Goal: Task Accomplishment & Management: Manage account settings

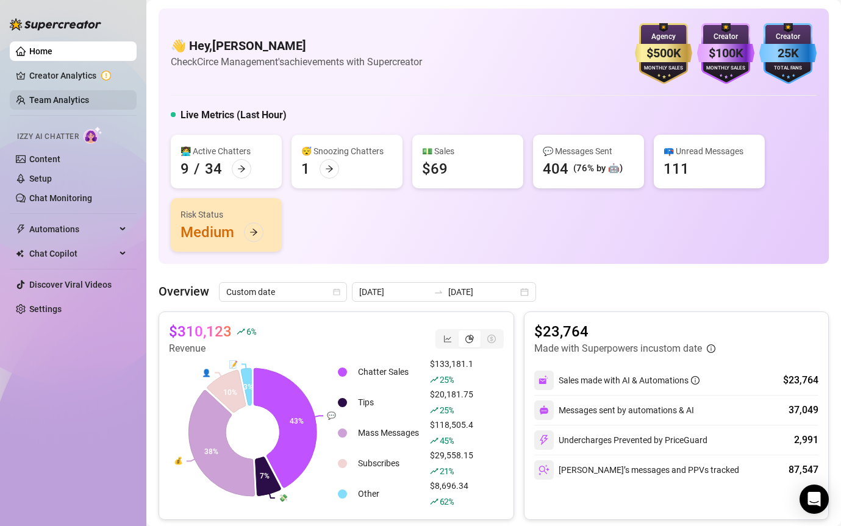
drag, startPoint x: 0, startPoint y: 0, endPoint x: 53, endPoint y: 95, distance: 108.9
click at [53, 95] on link "Team Analytics" at bounding box center [59, 100] width 60 height 10
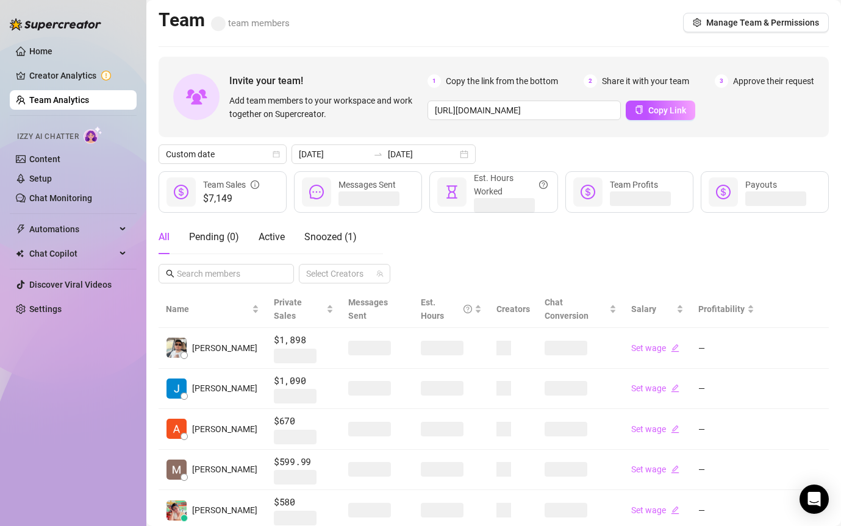
scroll to position [130, 0]
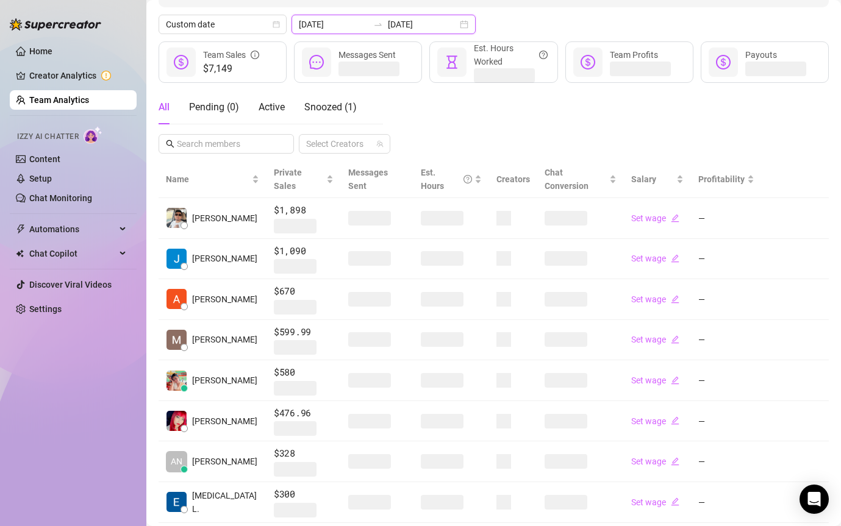
click at [389, 22] on input "[DATE]" at bounding box center [423, 24] width 70 height 13
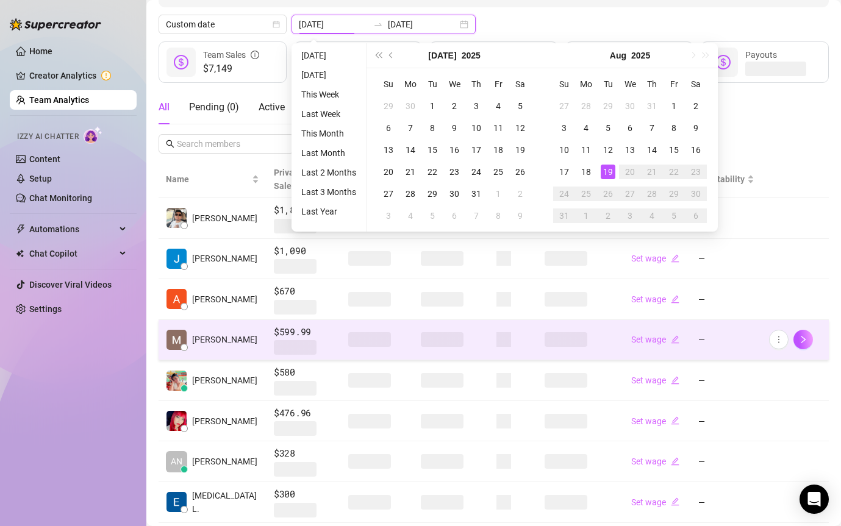
type input "[DATE]"
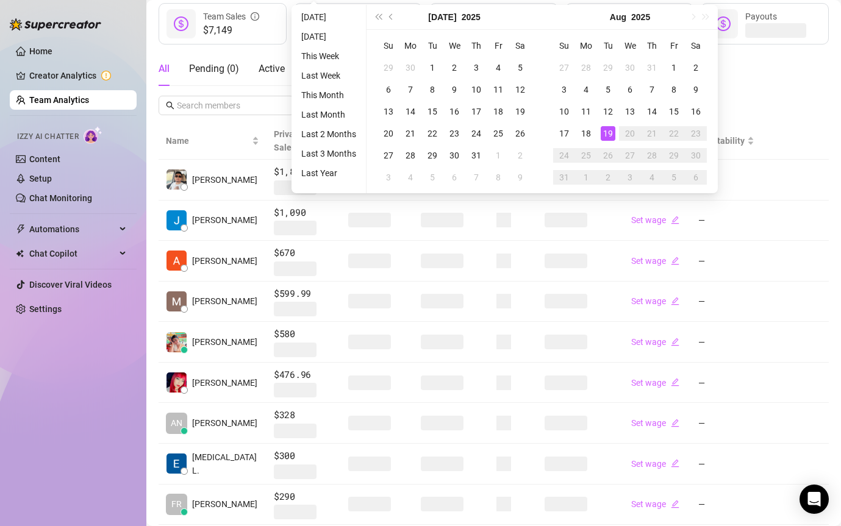
click at [769, 73] on div "All Pending ( 0 ) Active Snoozed ( 1 ) Select Creators" at bounding box center [494, 83] width 670 height 63
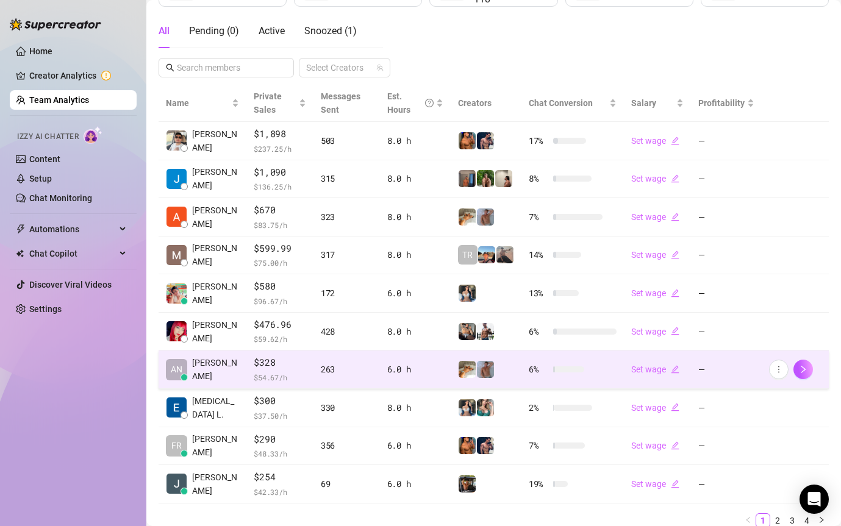
scroll to position [230, 0]
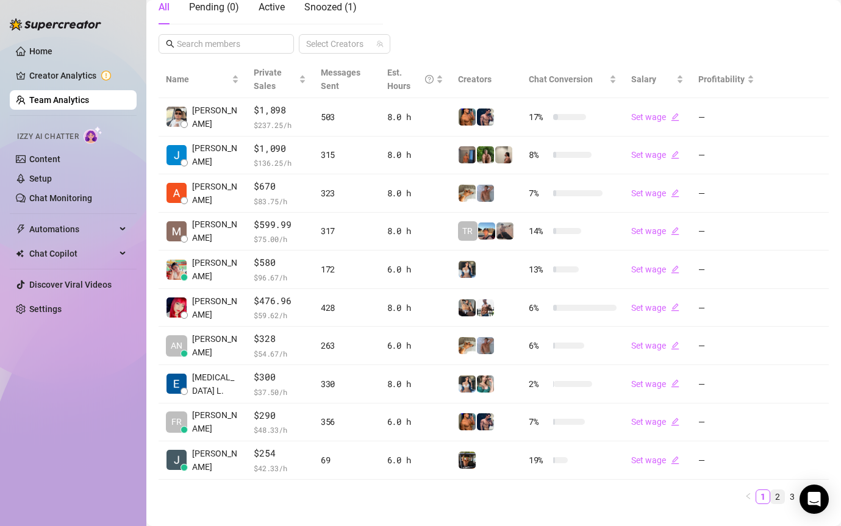
click at [775, 494] on link "2" at bounding box center [777, 496] width 13 height 13
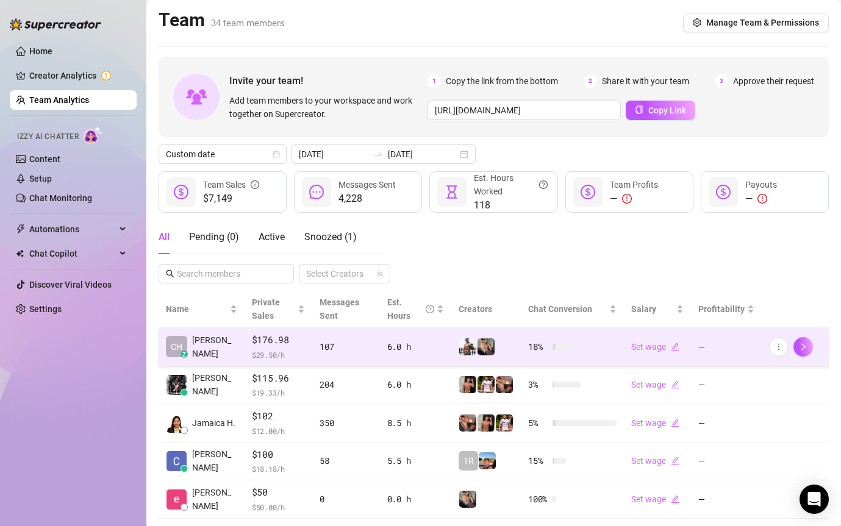
scroll to position [34, 0]
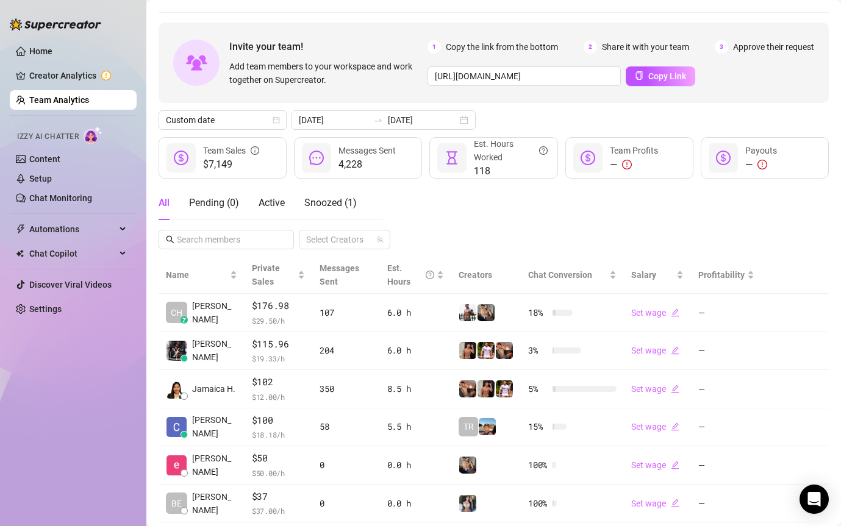
click at [73, 95] on link "Team Analytics" at bounding box center [59, 100] width 60 height 10
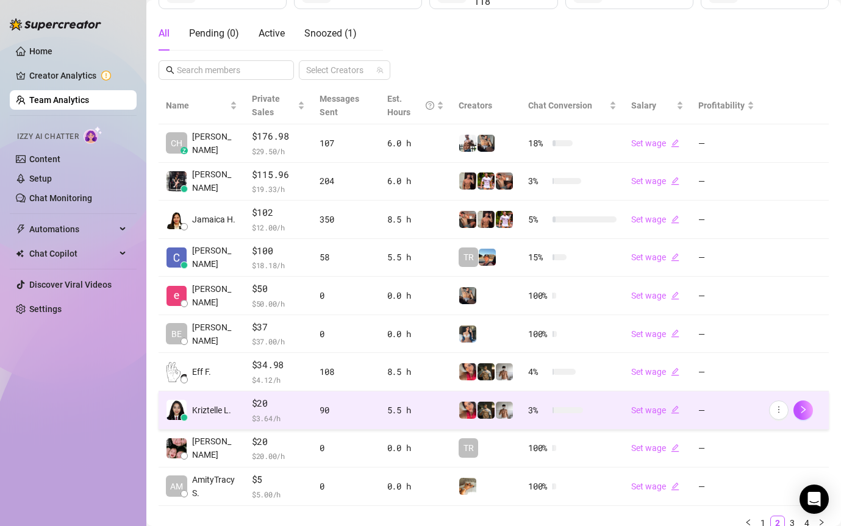
scroll to position [220, 0]
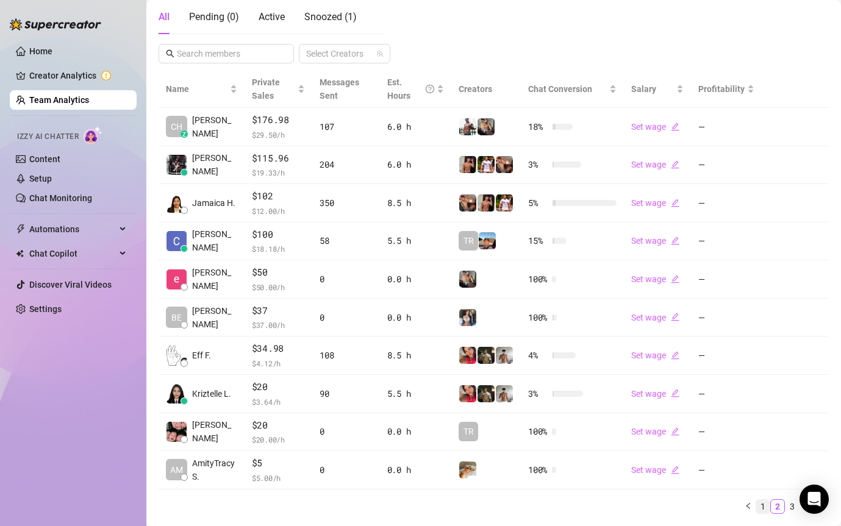
click at [761, 506] on link "1" at bounding box center [762, 506] width 13 height 13
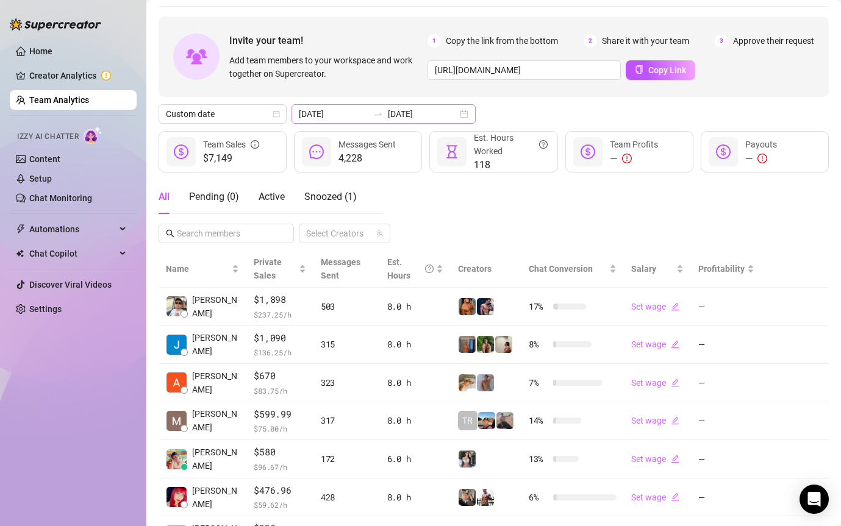
scroll to position [24, 0]
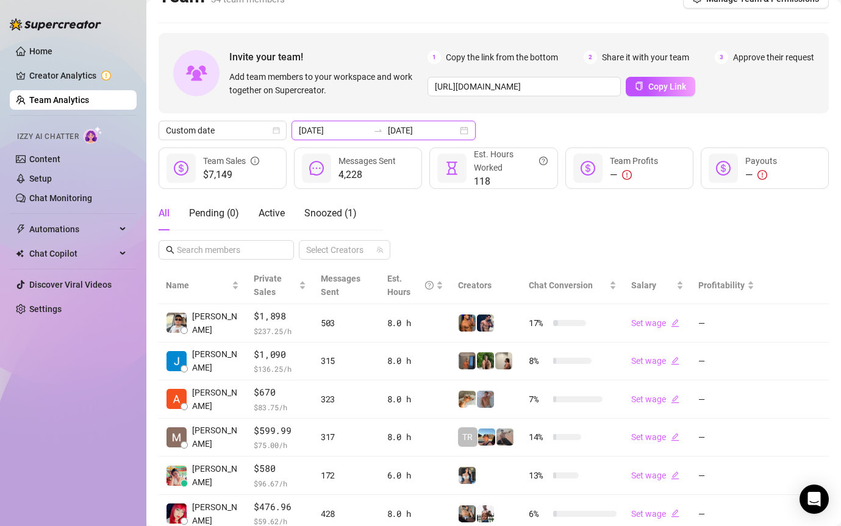
click at [334, 132] on input "[DATE]" at bounding box center [334, 130] width 70 height 13
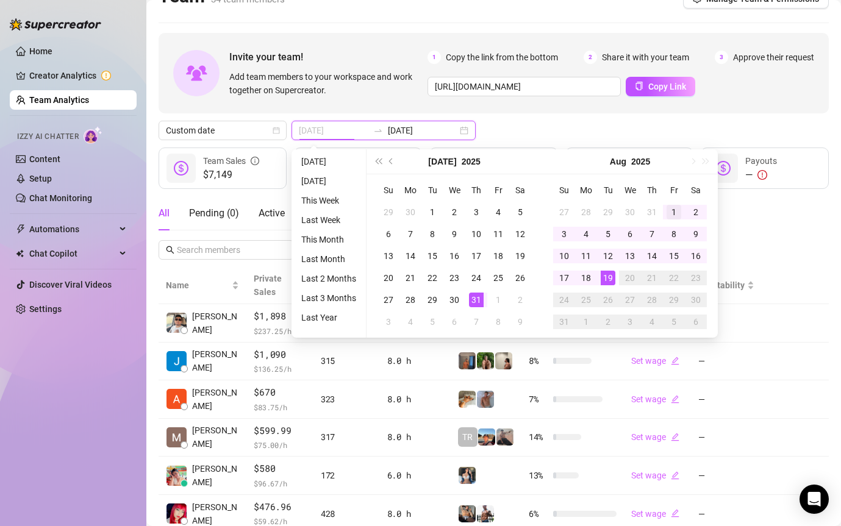
type input "[DATE]"
click at [669, 210] on div "1" at bounding box center [674, 212] width 15 height 15
type input "[DATE]"
click at [605, 281] on div "19" at bounding box center [608, 278] width 15 height 15
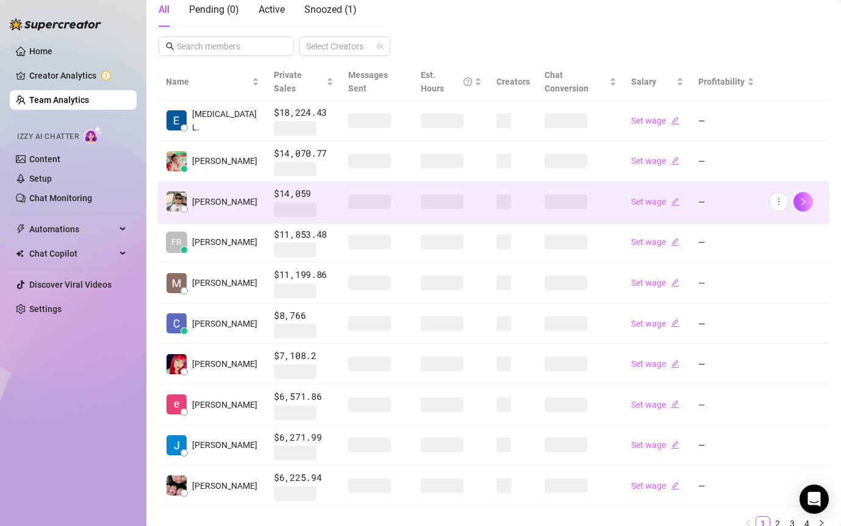
scroll to position [248, 0]
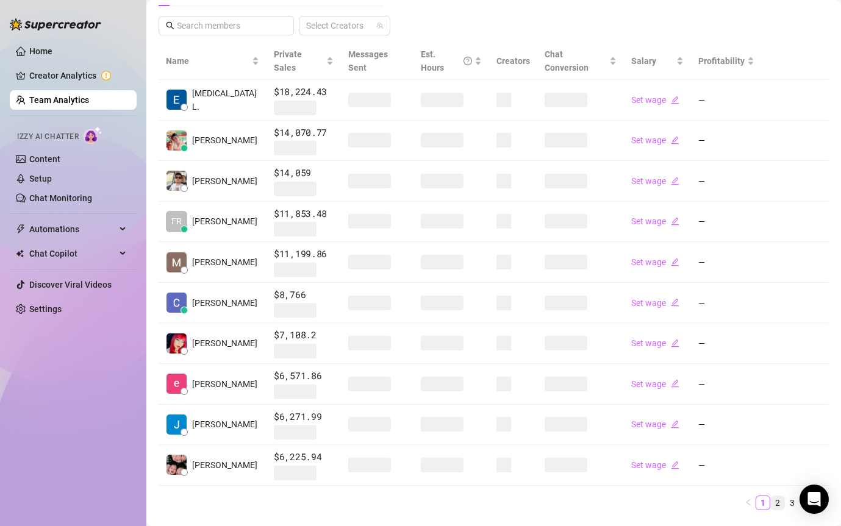
click at [781, 496] on link "2" at bounding box center [777, 502] width 13 height 13
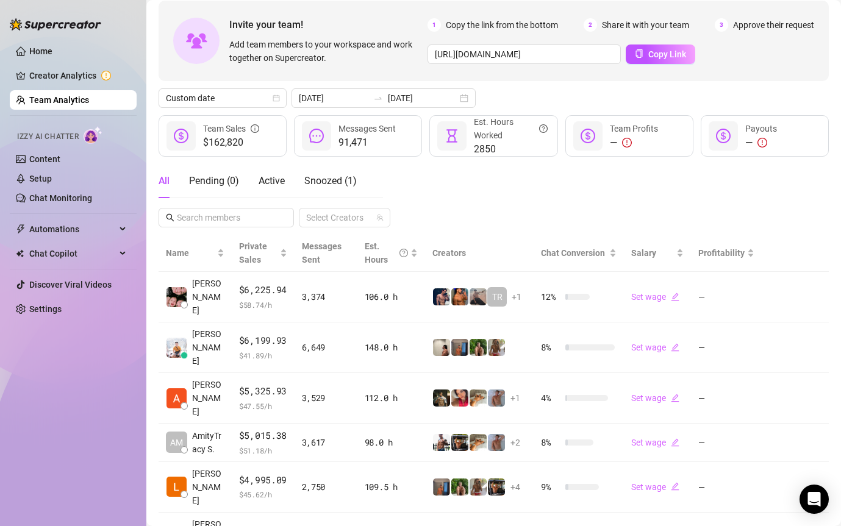
scroll to position [0, 0]
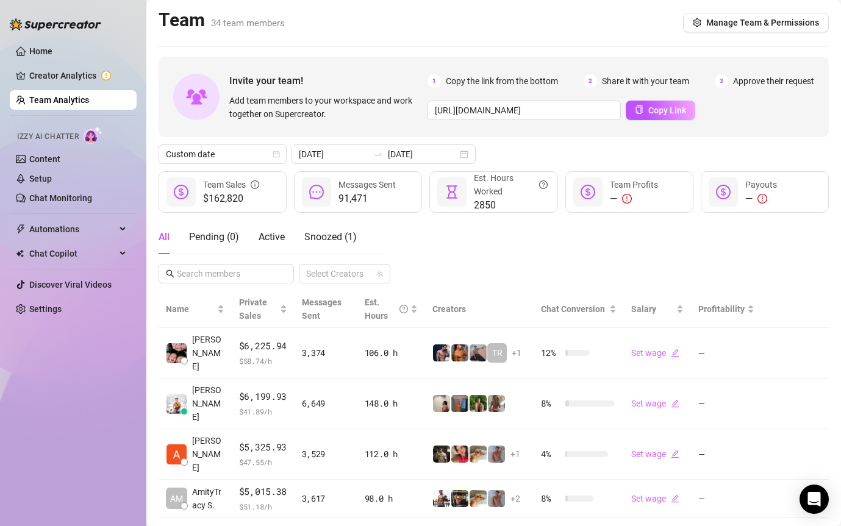
click at [364, 165] on div "Invite your team! Add team members to your workspace and work together on Super…" at bounding box center [494, 444] width 670 height 775
click at [365, 159] on div "[DATE] [DATE]" at bounding box center [384, 155] width 184 height 20
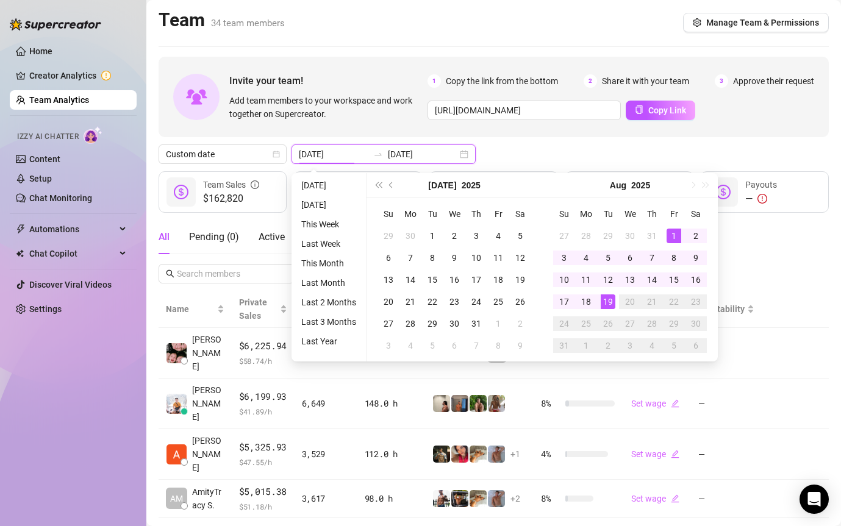
type input "[DATE]"
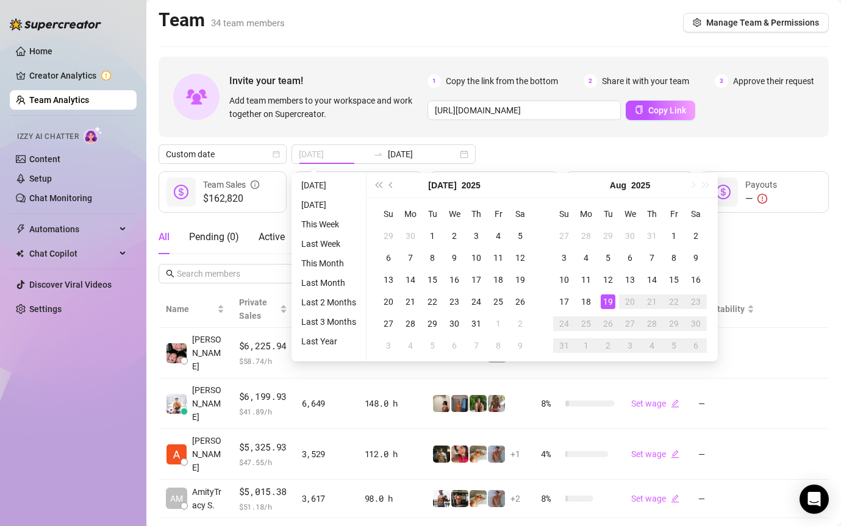
click at [609, 299] on div "19" at bounding box center [608, 302] width 15 height 15
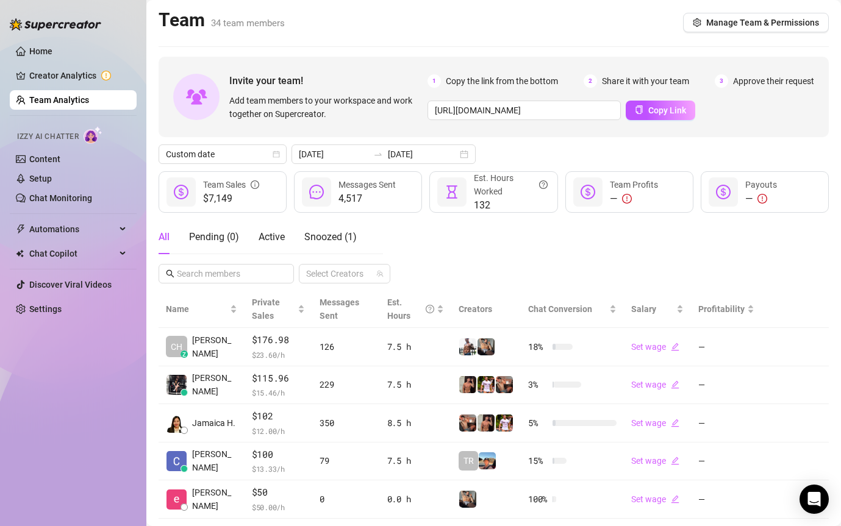
click at [703, 261] on div "All Pending ( 0 ) Active Snoozed ( 1 ) Select Creators" at bounding box center [494, 251] width 670 height 63
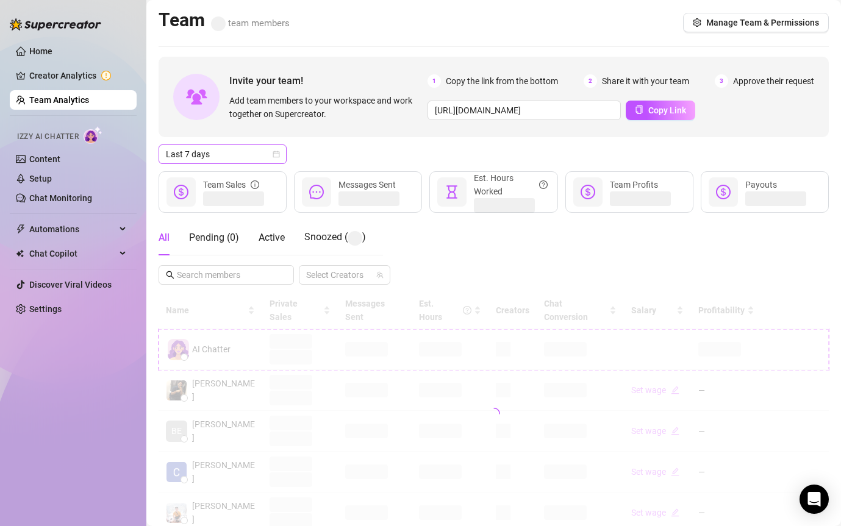
click at [224, 155] on span "Last 7 days" at bounding box center [222, 154] width 113 height 18
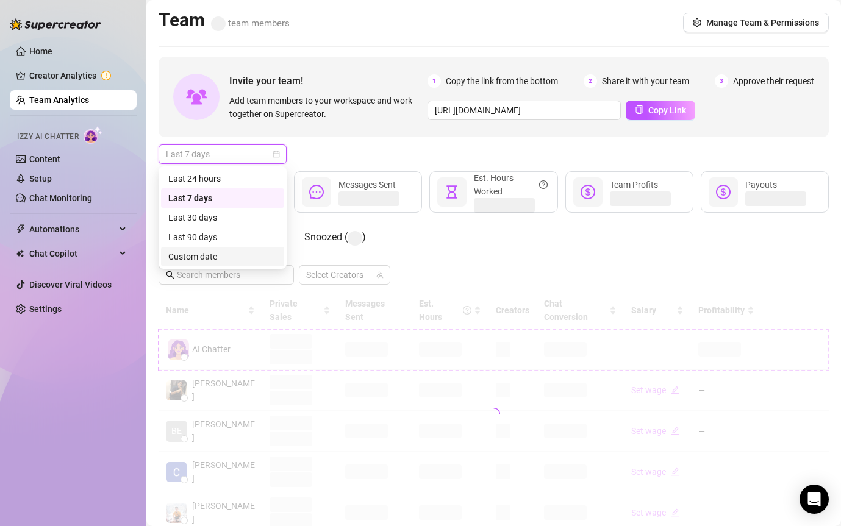
click at [221, 256] on div "Custom date" at bounding box center [222, 256] width 109 height 13
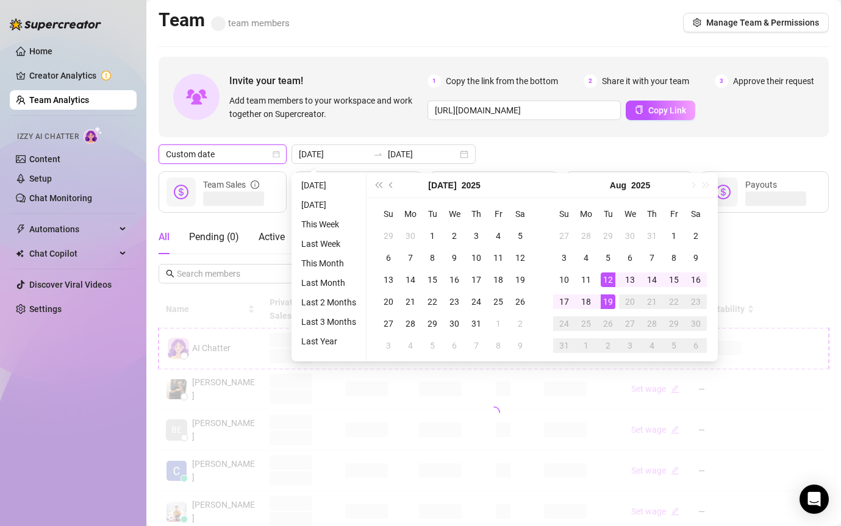
type input "[DATE]"
click at [612, 301] on div "19" at bounding box center [608, 302] width 15 height 15
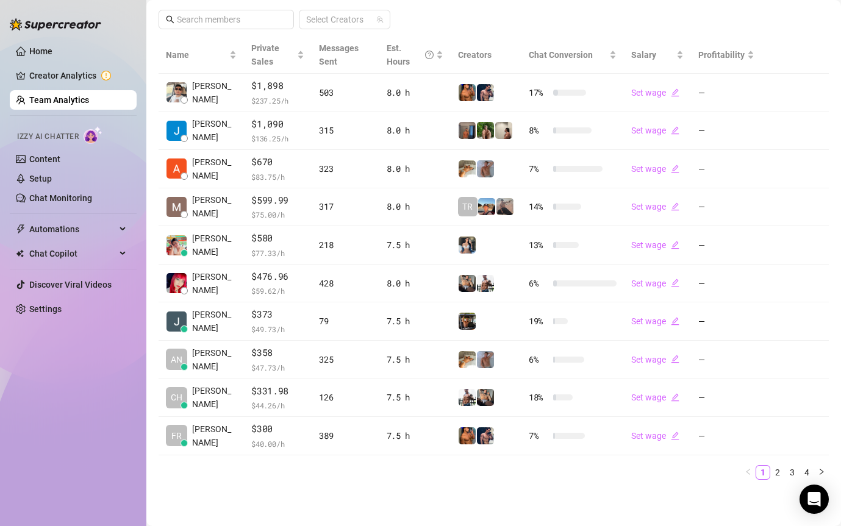
scroll to position [254, 0]
click at [779, 468] on link "2" at bounding box center [777, 473] width 13 height 13
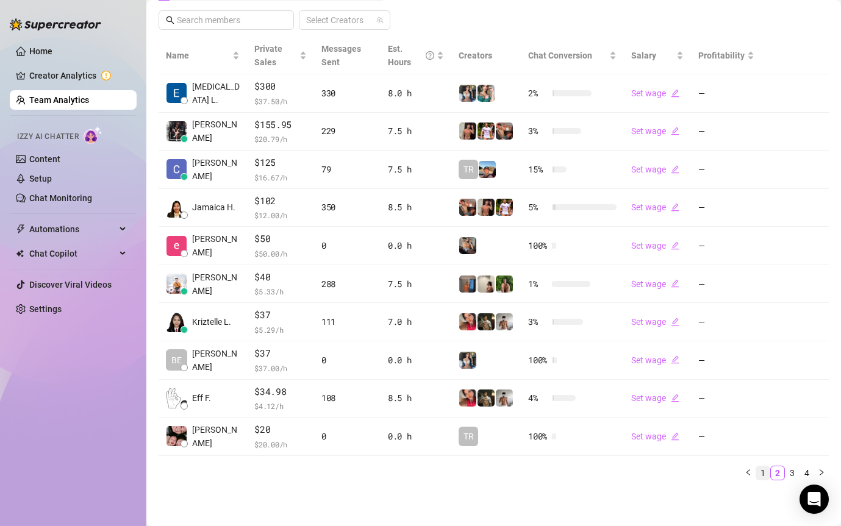
click at [760, 467] on link "1" at bounding box center [762, 473] width 13 height 13
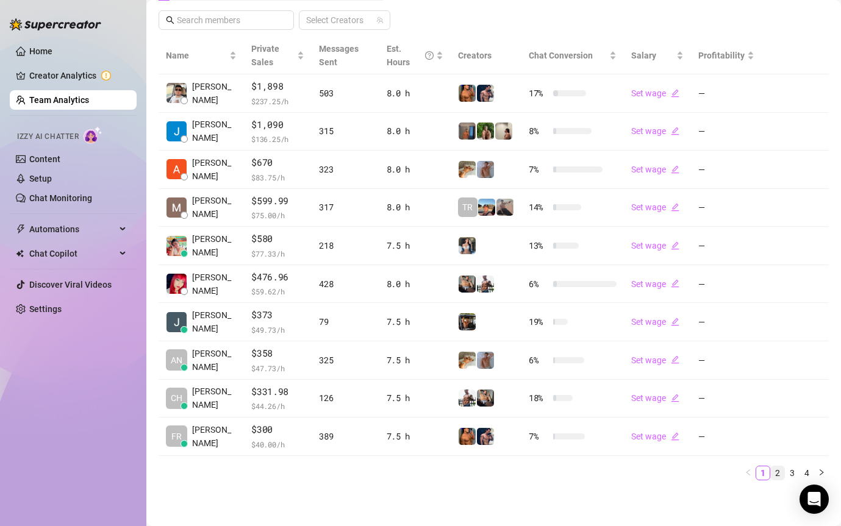
click at [772, 473] on link "2" at bounding box center [777, 473] width 13 height 13
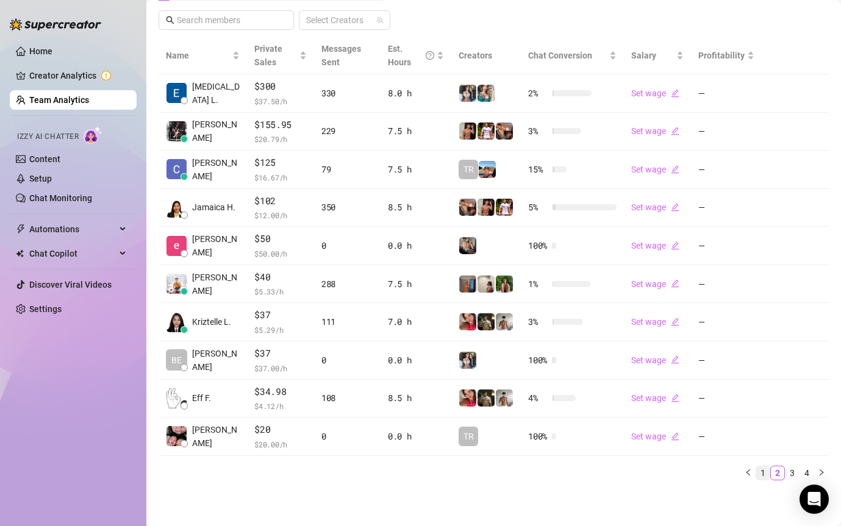
click at [765, 473] on link "1" at bounding box center [762, 473] width 13 height 13
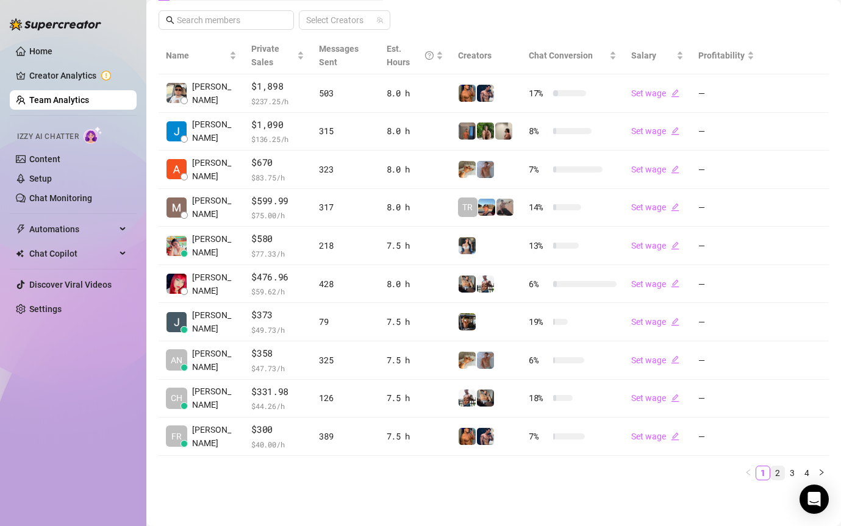
click at [778, 477] on link "2" at bounding box center [777, 473] width 13 height 13
